Goal: Task Accomplishment & Management: Manage account settings

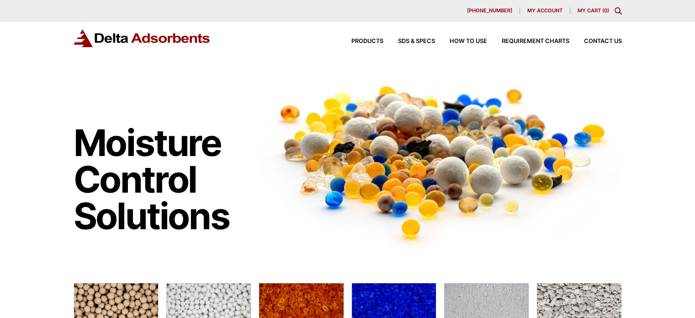
click at [550, 11] on span "My account" at bounding box center [544, 10] width 35 height 5
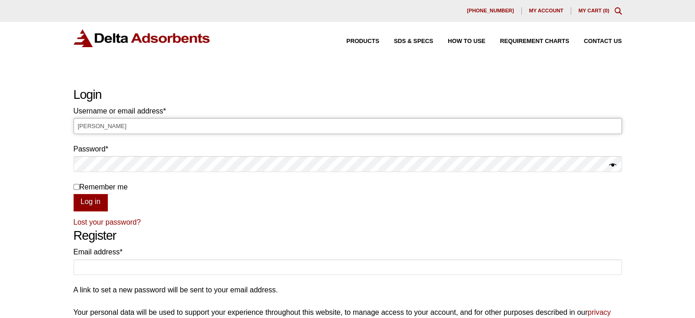
click at [208, 122] on input "Laura" at bounding box center [348, 126] width 548 height 16
type input "L"
type input "Laura@deltaadsorbents.com"
click at [74, 194] on button "Log in" at bounding box center [91, 202] width 34 height 17
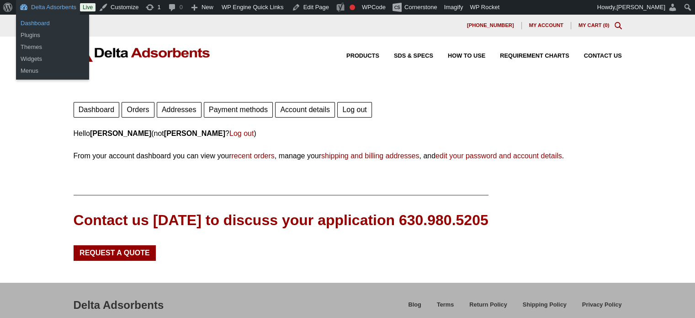
click at [40, 25] on link "Dashboard" at bounding box center [52, 23] width 73 height 12
